Goal: Transaction & Acquisition: Purchase product/service

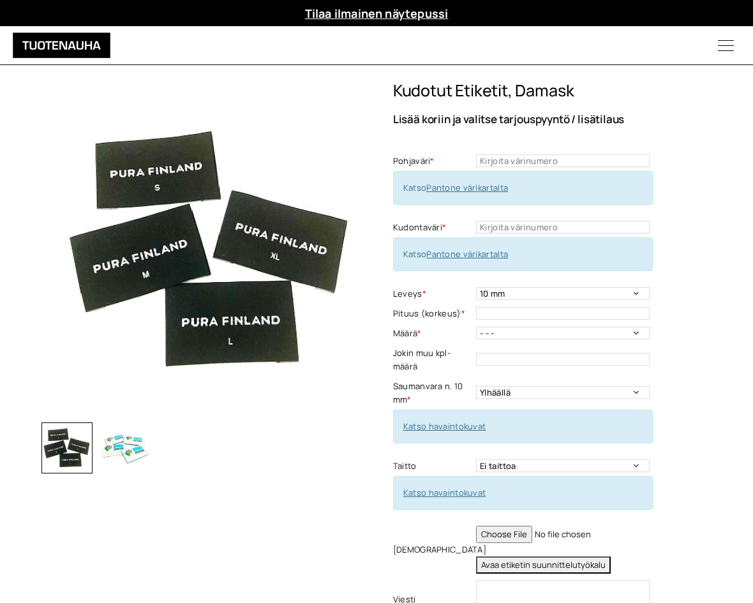
click at [0, 0] on link "VERKKOKAUPPA – Varastotuotteet" at bounding box center [0, 0] width 0 height 0
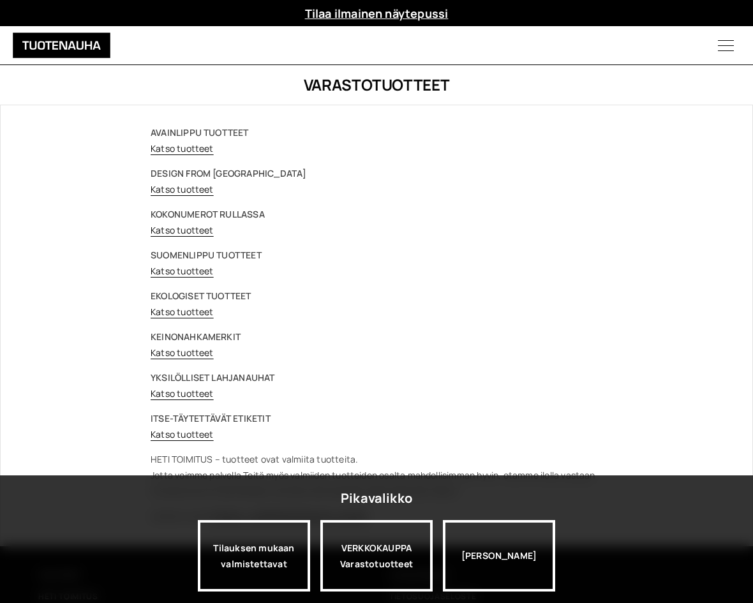
click at [203, 358] on link "Katso tuotteet" at bounding box center [182, 352] width 63 height 12
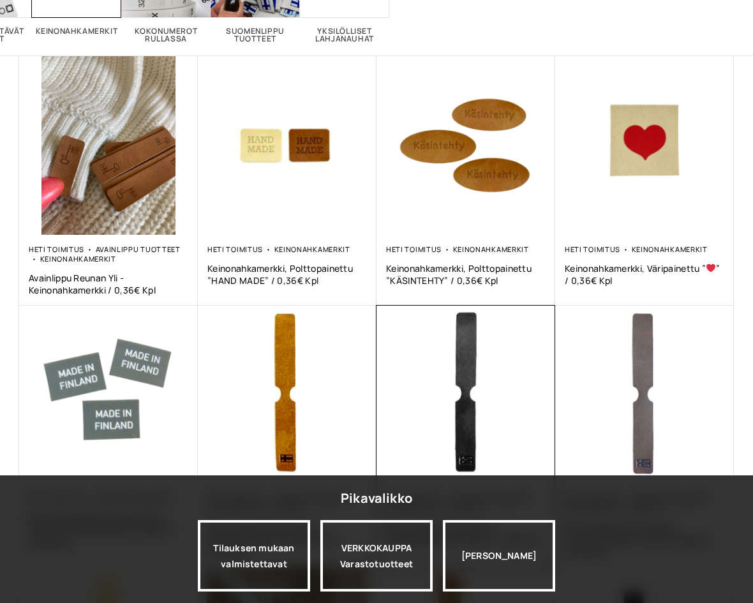
scroll to position [255, 0]
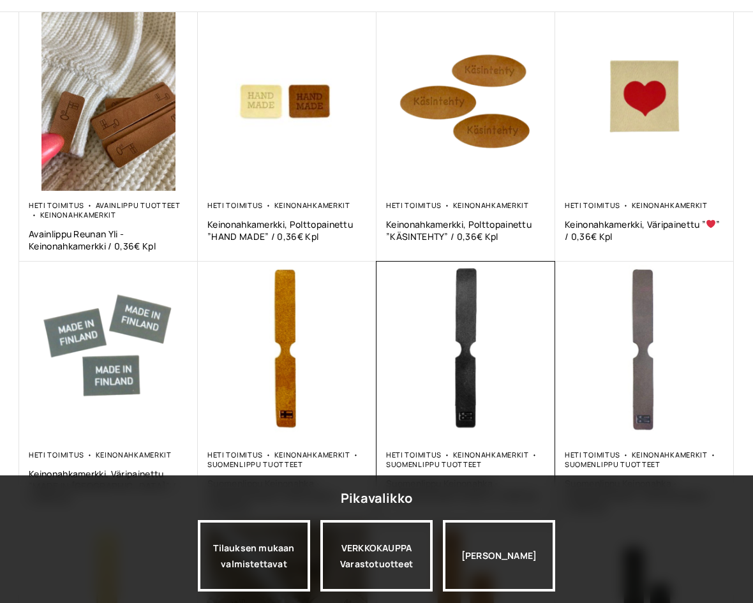
click at [415, 376] on img at bounding box center [465, 350] width 179 height 179
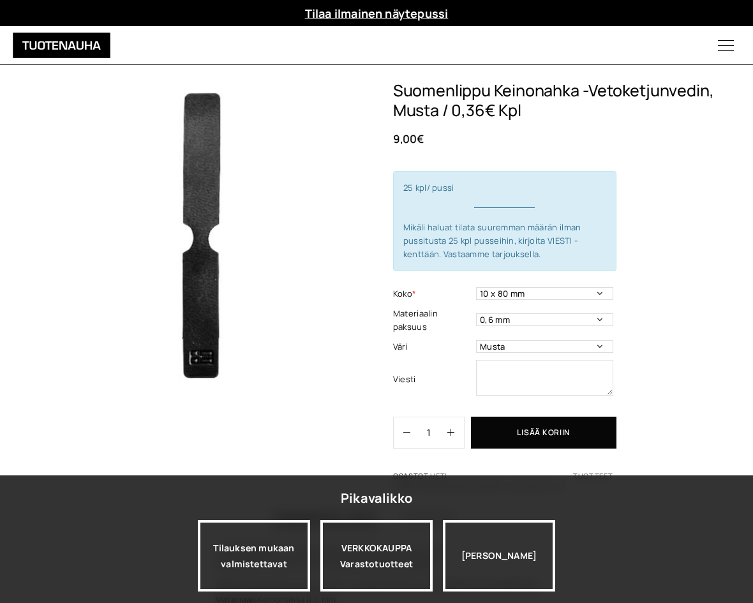
click at [733, 309] on div "Suomenlippu Keinonahka -Vetoketjunvedin, Musta / 0,36€ Kpl 9,00 € 25 kpl/ pussi…" at bounding box center [563, 286] width 341 height 411
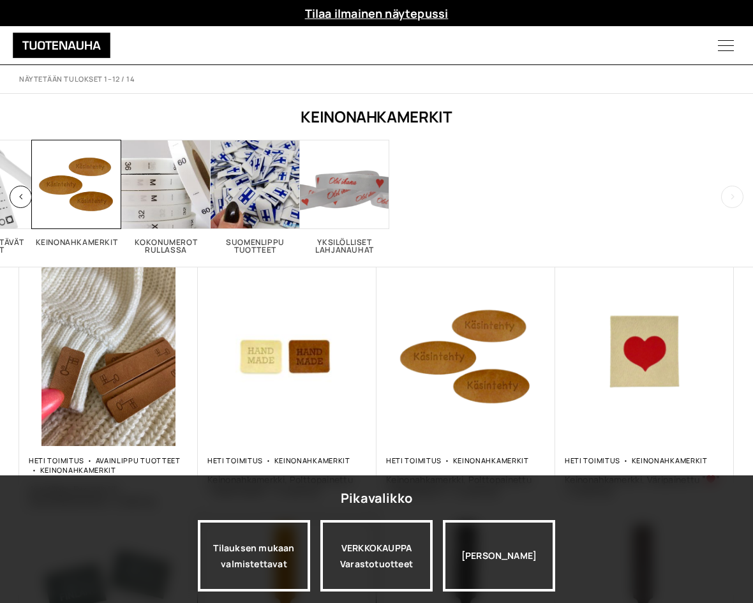
scroll to position [255, 0]
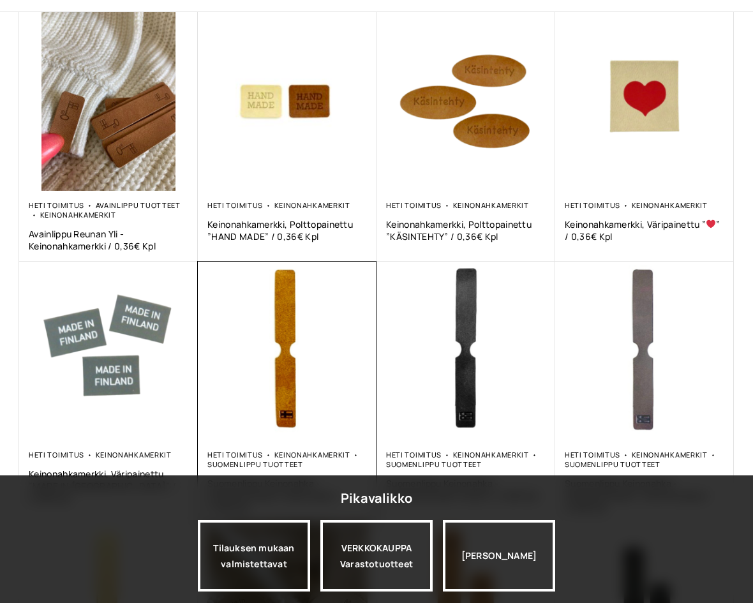
click at [297, 341] on img at bounding box center [287, 350] width 179 height 179
